Goal: Task Accomplishment & Management: Use online tool/utility

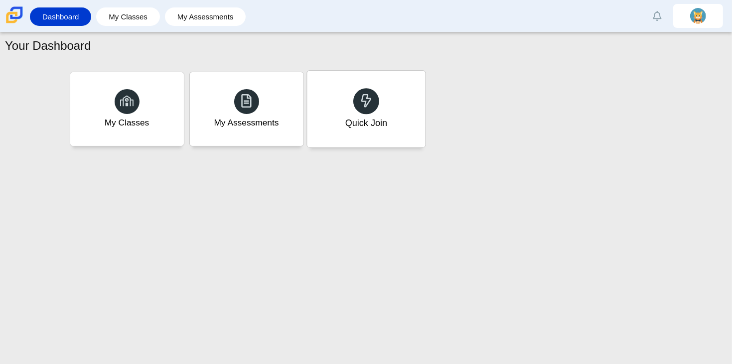
click at [376, 90] on div "Quick Join" at bounding box center [366, 109] width 118 height 77
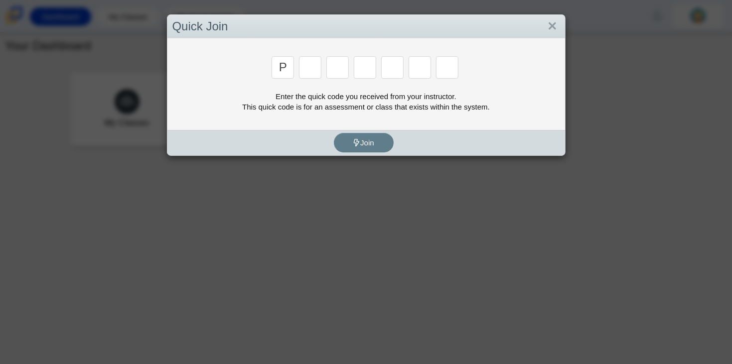
type input "p"
type input "2"
type input "p"
type input "b"
type input "t"
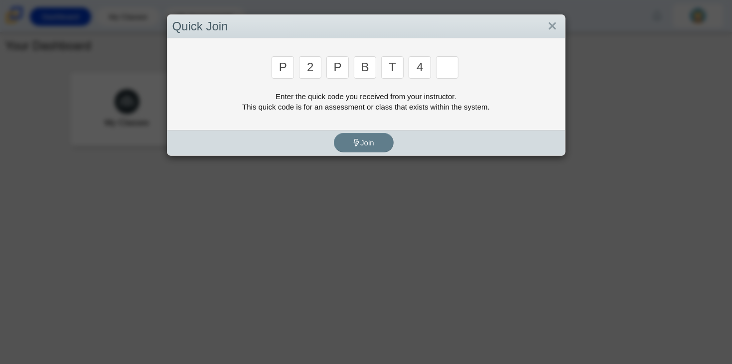
type input "4"
type input "9"
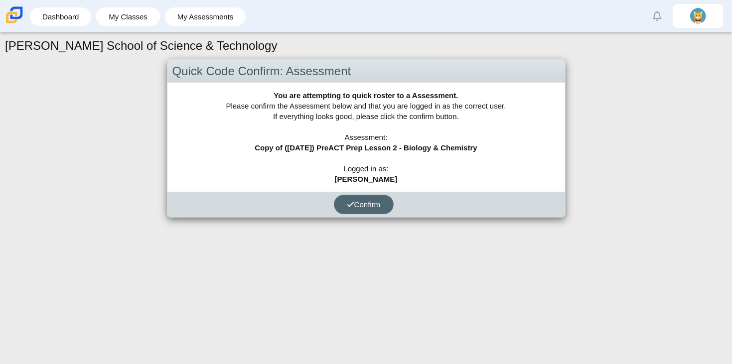
click at [355, 200] on span "Confirm" at bounding box center [364, 204] width 34 height 8
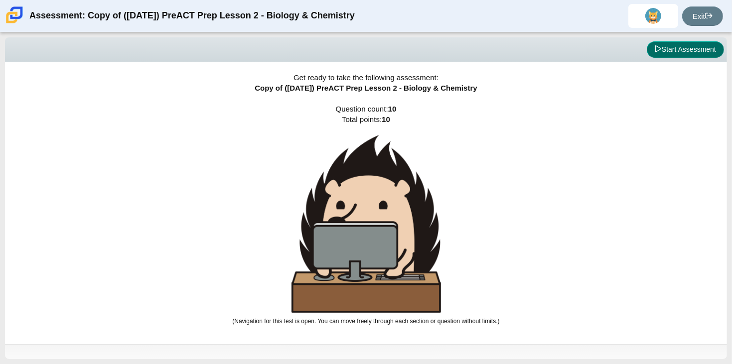
click at [697, 48] on button "Start Assessment" at bounding box center [685, 49] width 77 height 17
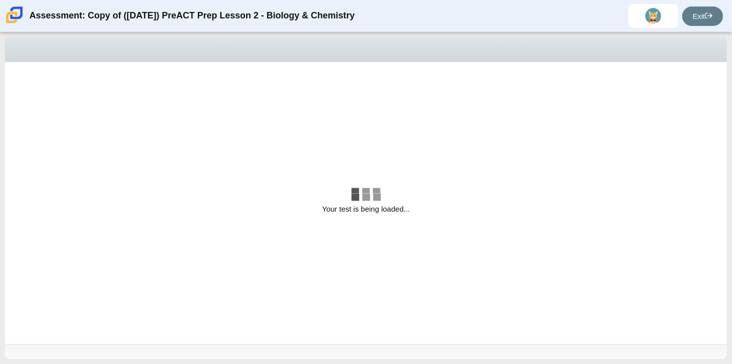
select select "88c27e0d-eae0-4ba9-ac20-9160ce6547ef"
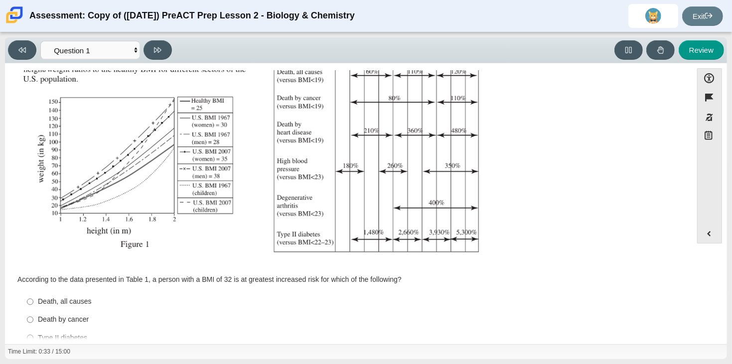
scroll to position [188, 0]
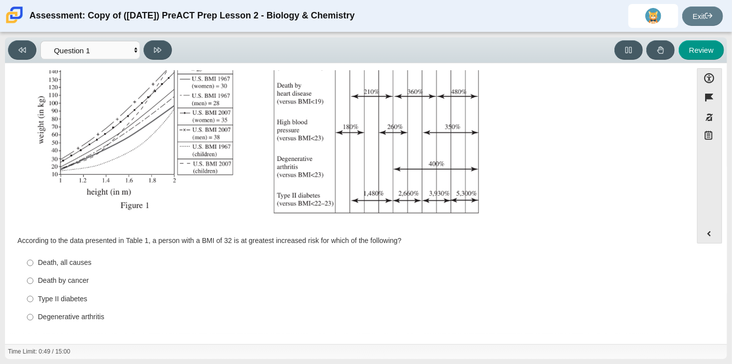
click at [53, 298] on div "Type II diabetes" at bounding box center [356, 300] width 637 height 10
click at [33, 298] on input "Type II [MEDICAL_DATA] II [MEDICAL_DATA]" at bounding box center [30, 299] width 6 height 18
radio input "true"
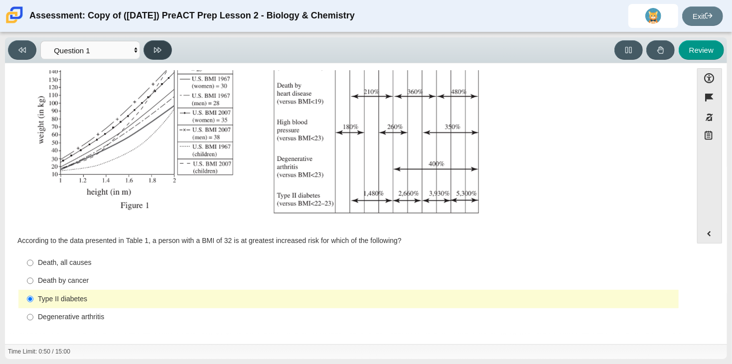
click at [152, 48] on button at bounding box center [158, 49] width 28 height 19
select select "f31ee183-ab53-48c9-9374-3a18949ab500"
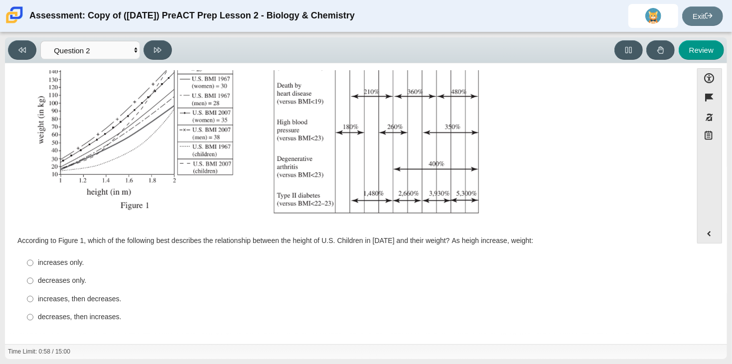
click at [61, 260] on div "increases only." at bounding box center [356, 263] width 637 height 10
click at [33, 260] on input "increases only. increases only." at bounding box center [30, 263] width 6 height 18
radio input "true"
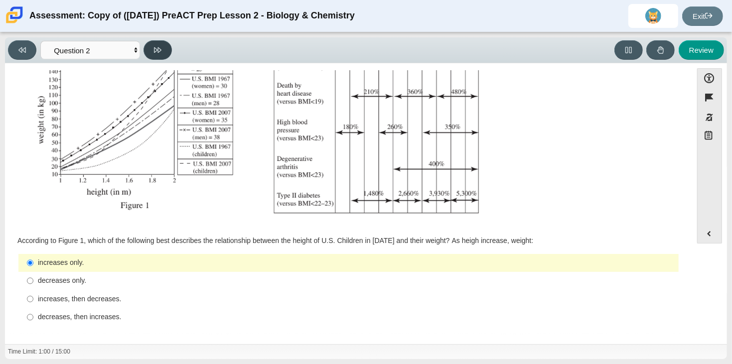
click at [153, 47] on button at bounding box center [158, 49] width 28 height 19
select select "45e82964-709e-4180-9336-970e18221224"
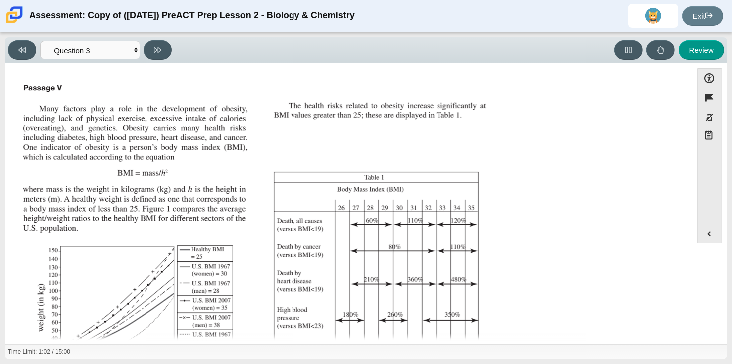
scroll to position [198, 0]
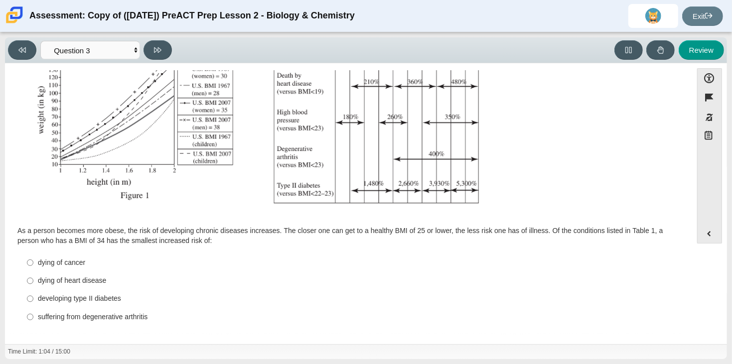
click at [65, 262] on div "dying of cancer" at bounding box center [356, 263] width 637 height 10
click at [33, 262] on input "dying of [MEDICAL_DATA] dying of [MEDICAL_DATA]" at bounding box center [30, 263] width 6 height 18
radio input "true"
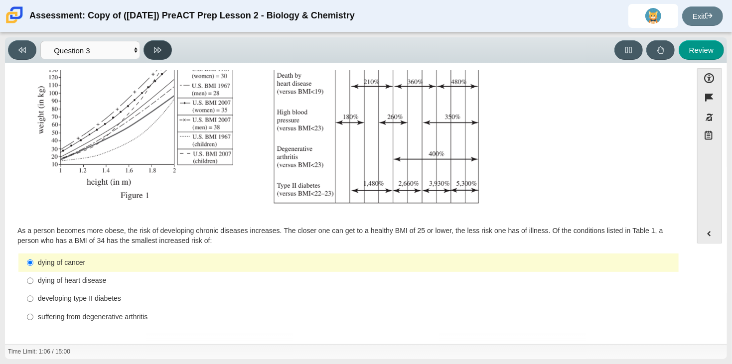
click at [153, 47] on button at bounding box center [158, 49] width 28 height 19
select select "71dcacfe-cf8b-4cdc-be22-b82c8aec5da2"
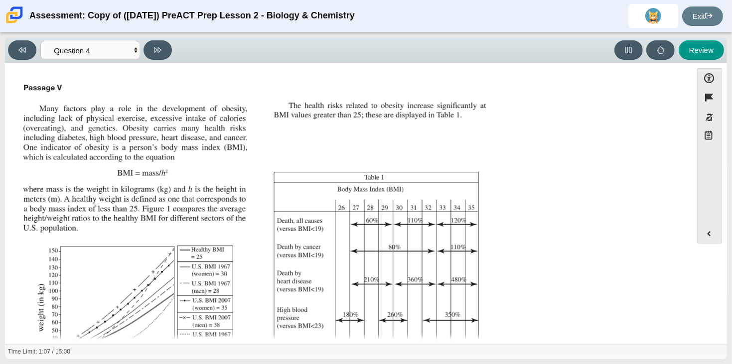
scroll to position [189, 0]
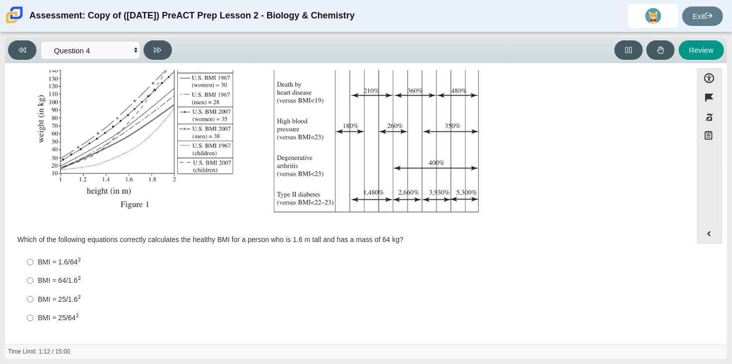
click at [67, 278] on div "BMI = 64/1.6 2" at bounding box center [356, 281] width 637 height 10
click at [33, 278] on input "BMI = 64/1.6 2 BMI = 64/1.62" at bounding box center [30, 281] width 6 height 18
radio input "true"
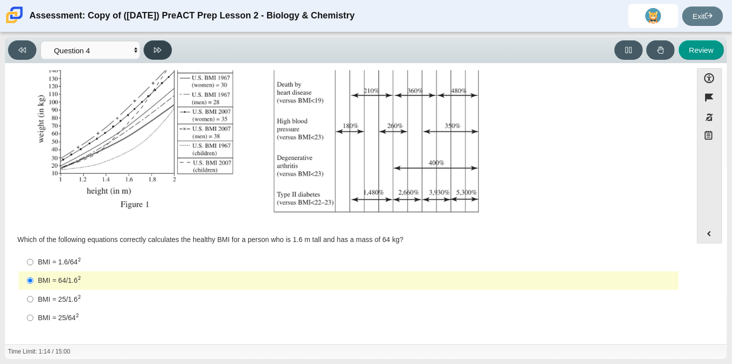
click at [151, 42] on button at bounding box center [158, 49] width 28 height 19
select select "c6558c8b-086a-4b4c-b582-9428309971ba"
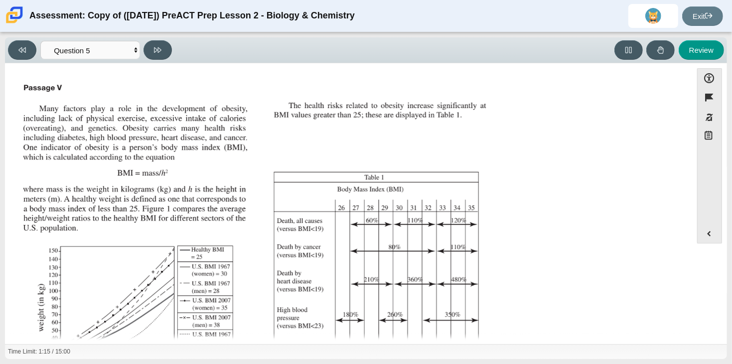
scroll to position [188, 0]
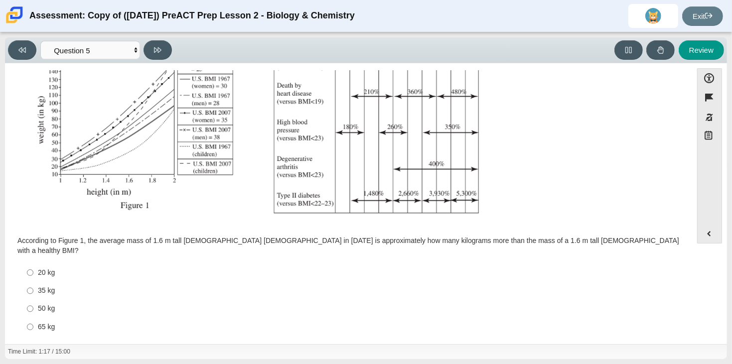
click at [50, 286] on div "35 kg" at bounding box center [356, 291] width 637 height 10
click at [33, 282] on input "35 kg 35 kg" at bounding box center [30, 291] width 6 height 18
radio input "true"
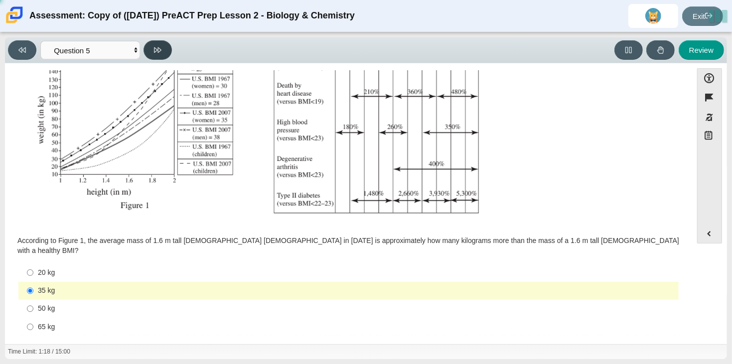
click at [156, 52] on icon at bounding box center [157, 49] width 7 height 7
select select "74d98ab6-2529-481e-9250-4e9263ec31cd"
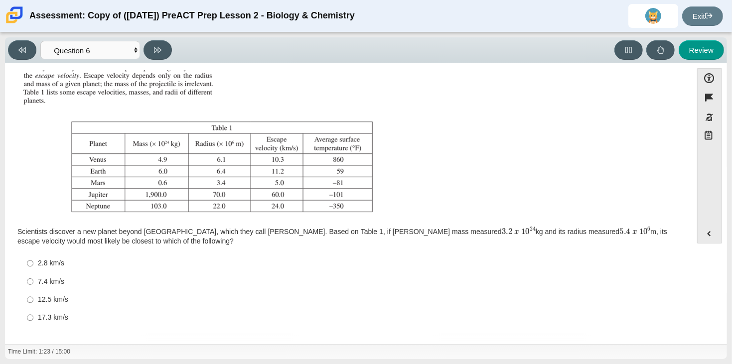
scroll to position [91, 0]
click at [52, 295] on div "12.5 km/s" at bounding box center [356, 300] width 637 height 10
click at [33, 295] on input "12.5 km/s 12.5 km/s" at bounding box center [30, 300] width 6 height 18
radio input "true"
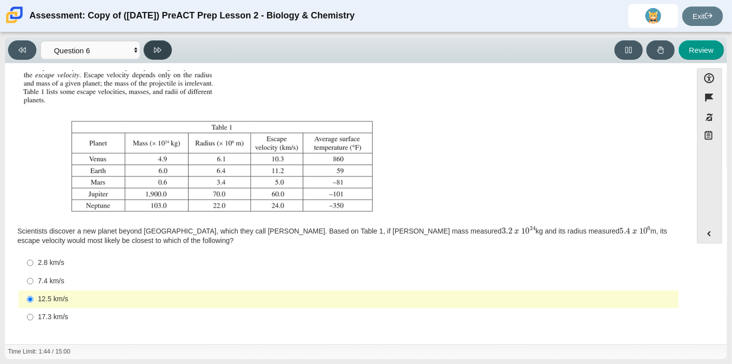
click at [152, 52] on button at bounding box center [158, 49] width 28 height 19
select select "31694628-7769-4744-9964-d3ed6115c03c"
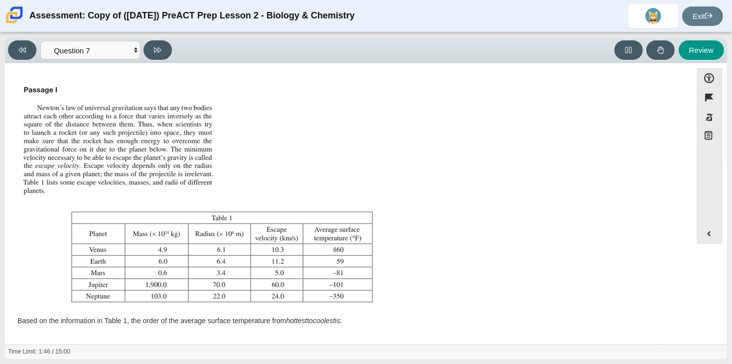
scroll to position [81, 0]
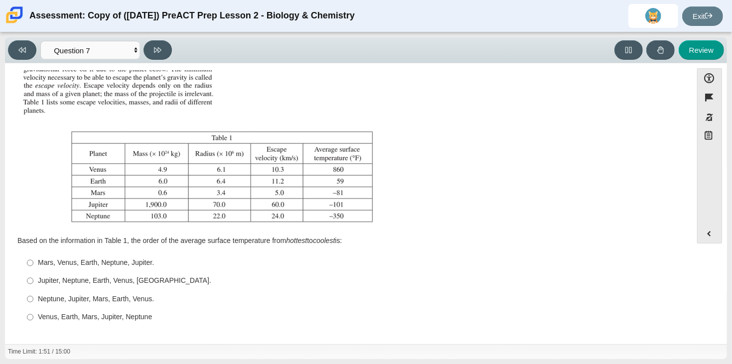
click at [66, 318] on div "Venus, Earth, Mars, Jupiter, Neptune" at bounding box center [356, 318] width 637 height 10
click at [33, 318] on input "Venus, Earth, Mars, Jupiter, Neptune Venus, Earth, Mars, Jupiter, Neptune" at bounding box center [30, 318] width 6 height 18
radio input "true"
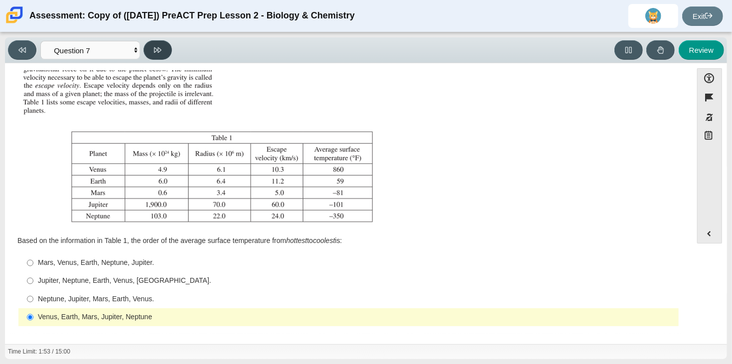
click at [152, 53] on button at bounding box center [158, 49] width 28 height 19
select select "02960795-9514-4c41-985f-77b6951c8514"
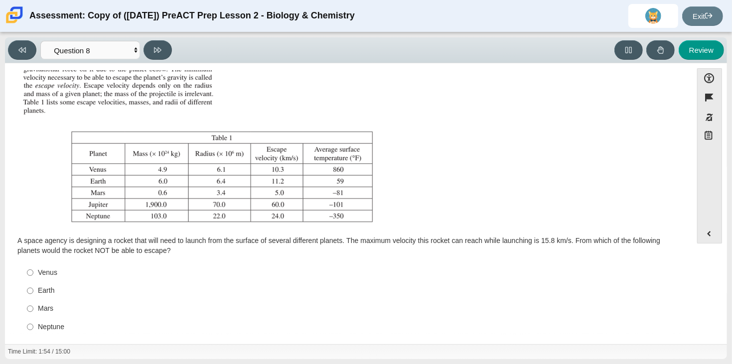
scroll to position [90, 0]
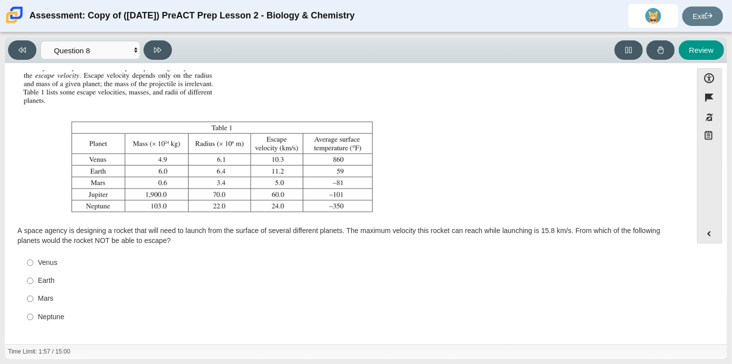
click at [46, 298] on div "Mars" at bounding box center [356, 299] width 637 height 10
click at [33, 298] on input "Mars Mars" at bounding box center [30, 299] width 6 height 18
radio input "true"
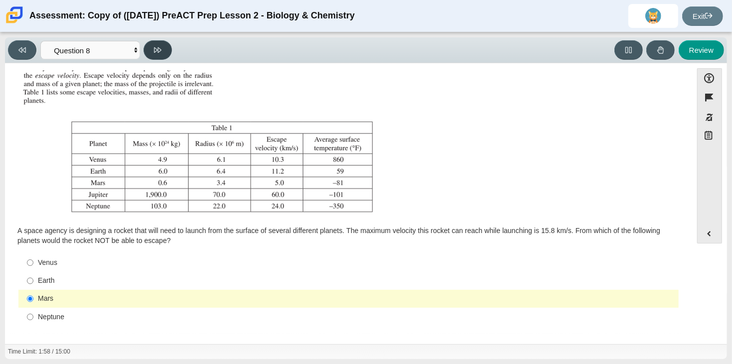
click at [147, 50] on button at bounding box center [158, 49] width 28 height 19
select select "ef19177f-9eb9-441f-a0b9-65cd4e602bb5"
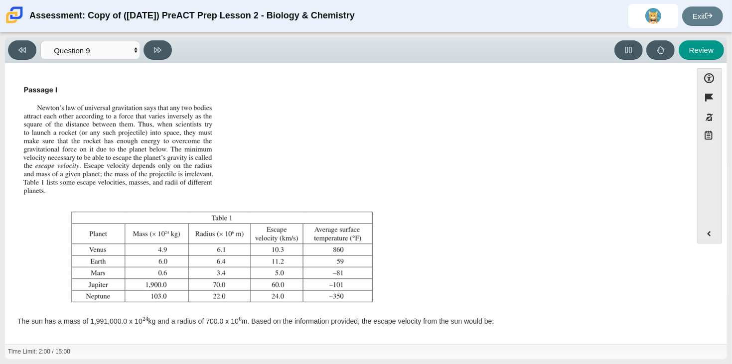
scroll to position [81, 0]
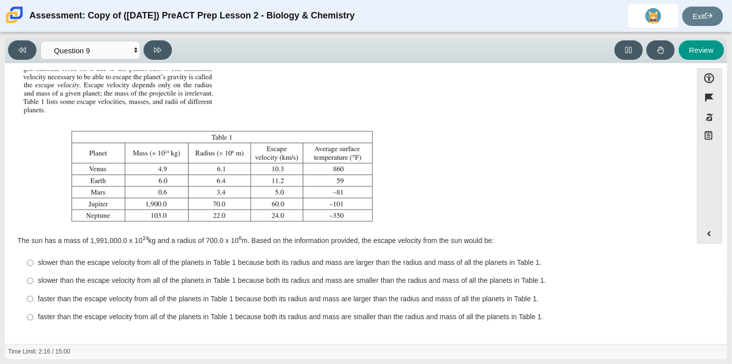
click at [157, 312] on label "faster than the escape velocity from all of the planets in Table 1 because both…" at bounding box center [349, 318] width 659 height 18
click at [33, 312] on input "faster than the escape velocity from all of the planets in Table 1 because both…" at bounding box center [30, 318] width 6 height 18
radio input "true"
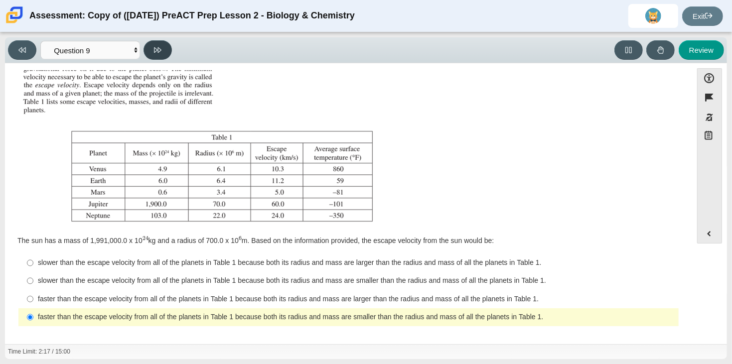
click at [149, 47] on button at bounding box center [158, 49] width 28 height 19
select select "b9bf8baa-c570-4e7d-b5c0-da6c71b27e9c"
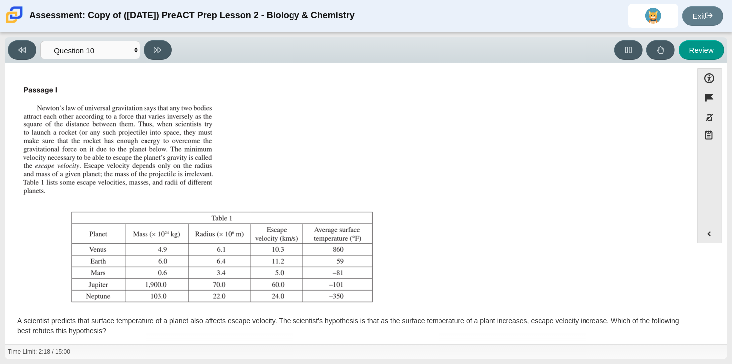
scroll to position [90, 0]
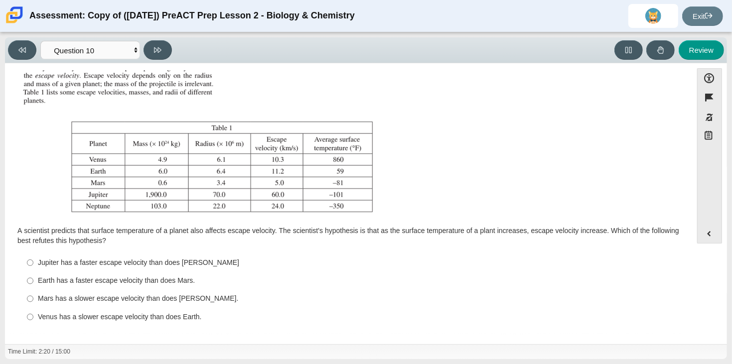
click at [120, 314] on div "Venus has a slower escape velocity than does Earth." at bounding box center [356, 318] width 637 height 10
click at [33, 314] on input "Venus has a slower escape velocity than does Earth. [PERSON_NAME] has a slower …" at bounding box center [30, 317] width 6 height 18
radio input "true"
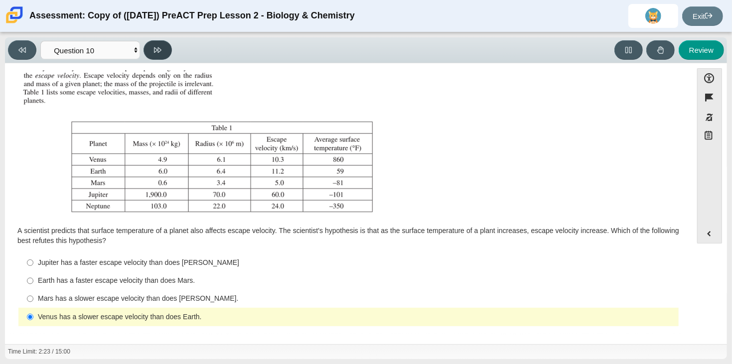
click at [145, 50] on button at bounding box center [158, 49] width 28 height 19
select select "review"
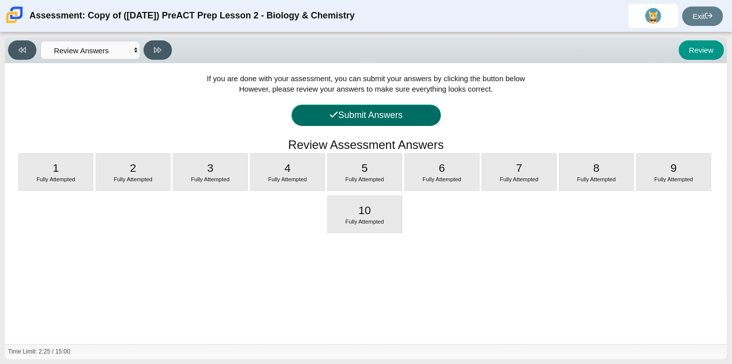
click at [427, 110] on button "Submit Answers" at bounding box center [367, 115] width 150 height 21
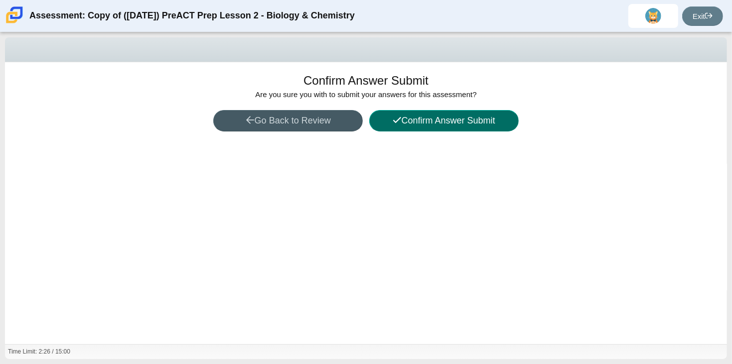
click at [448, 126] on button "Confirm Answer Submit" at bounding box center [444, 120] width 150 height 21
